Goal: Information Seeking & Learning: Learn about a topic

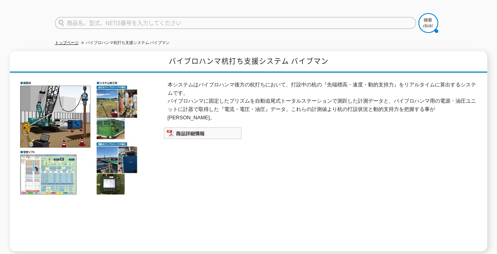
scroll to position [54, 0]
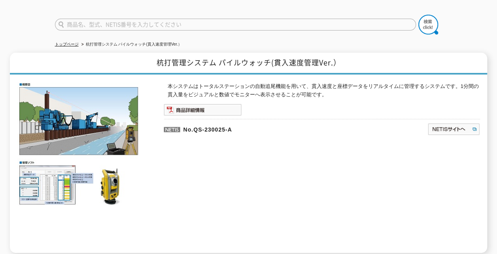
scroll to position [53, 0]
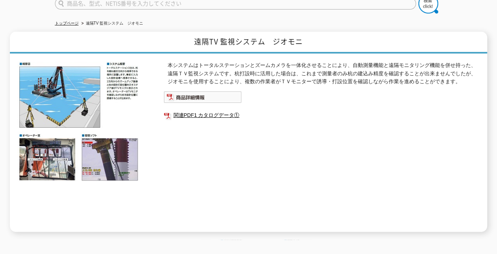
scroll to position [78, 0]
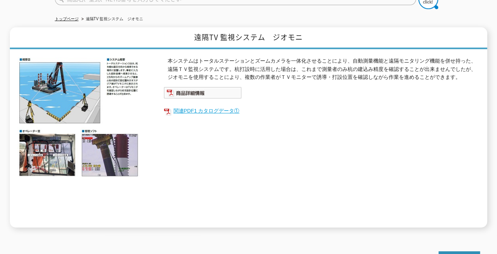
click at [195, 106] on link "関連PDF1 カタログデータ①" at bounding box center [322, 111] width 316 height 10
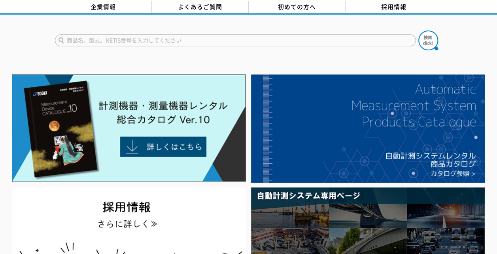
scroll to position [37, 0]
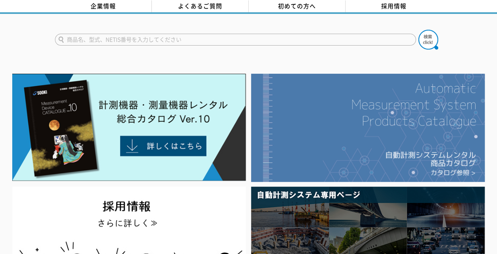
click at [346, 113] on img at bounding box center [368, 128] width 234 height 108
